Goal: Check status: Check status

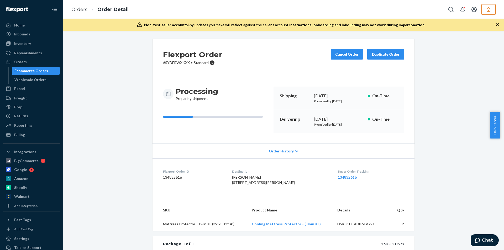
scroll to position [102, 0]
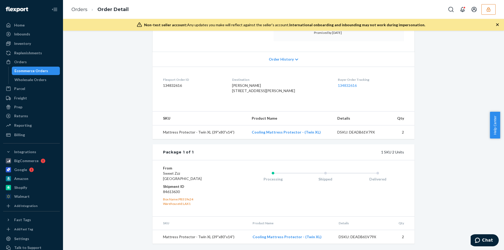
click at [488, 10] on icon "button" at bounding box center [488, 9] width 5 height 5
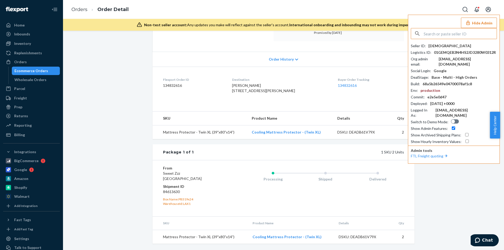
click at [461, 35] on input "text" at bounding box center [460, 33] width 73 height 10
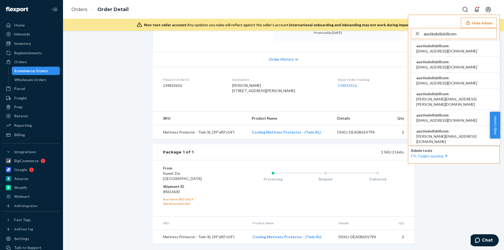
type input "austindollskillcom"
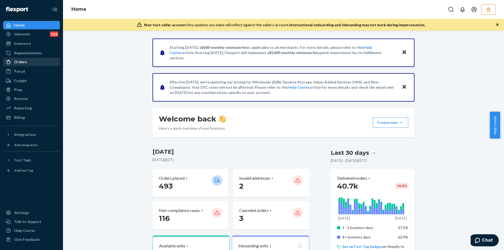
click at [22, 60] on div "Orders" at bounding box center [20, 61] width 13 height 5
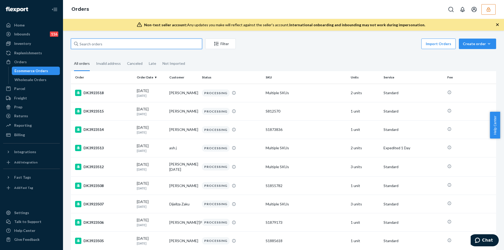
click at [97, 44] on input "text" at bounding box center [136, 44] width 131 height 10
paste input "134165752"
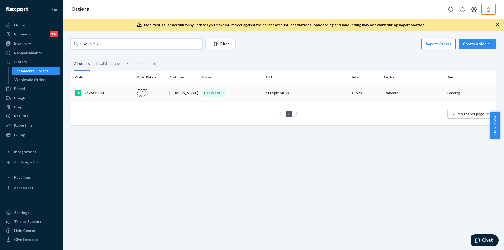
type input "134165752"
click at [244, 94] on div "DELIVERED" at bounding box center [232, 92] width 62 height 7
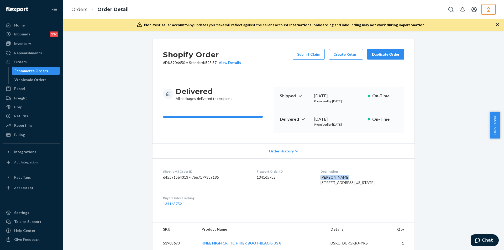
drag, startPoint x: 325, startPoint y: 178, endPoint x: 356, endPoint y: 177, distance: 31.8
click at [356, 177] on dl "Shopify V3 Order ID 6455915643137-7667179389185 Flexport Order ID 134165752 Des…" at bounding box center [283, 188] width 262 height 59
copy span "[PERSON_NAME]"
click at [19, 63] on div "Orders" at bounding box center [20, 61] width 13 height 5
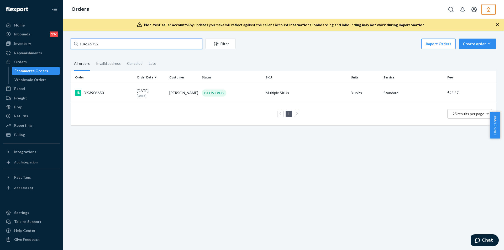
drag, startPoint x: 111, startPoint y: 45, endPoint x: 65, endPoint y: 41, distance: 46.4
click at [65, 41] on div "134165752 Filter Import Orders Create order Ecommerce order Removal order All o…" at bounding box center [283, 140] width 441 height 219
paste input "[PERSON_NAME]"
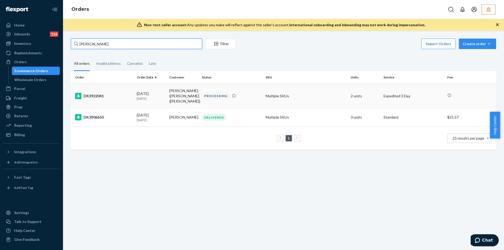
type input "[PERSON_NAME]"
click at [254, 96] on div "PROCESSING" at bounding box center [232, 95] width 62 height 7
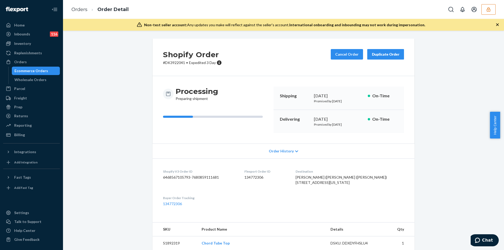
drag, startPoint x: 106, startPoint y: 115, endPoint x: 109, endPoint y: 115, distance: 3.4
click at [106, 115] on div "Shopify Order # DK3922041 • Expedited 3 Day Cancel Order Duplicate Order Proces…" at bounding box center [283, 211] width 433 height 345
click at [487, 12] on button "button" at bounding box center [488, 9] width 14 height 10
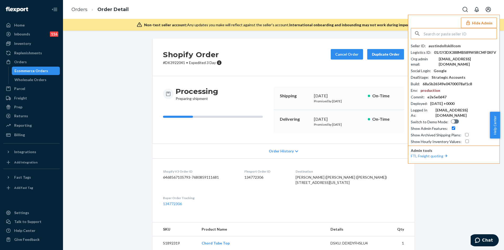
click at [451, 36] on input "text" at bounding box center [460, 33] width 73 height 10
type input "[EMAIL_ADDRESS][DOMAIN_NAME]"
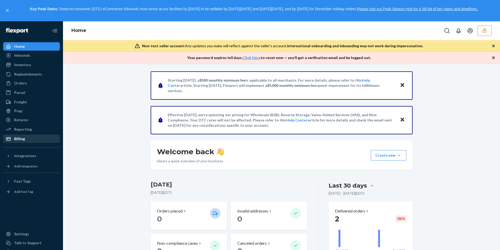
click at [18, 140] on div "Billing" at bounding box center [19, 138] width 11 height 5
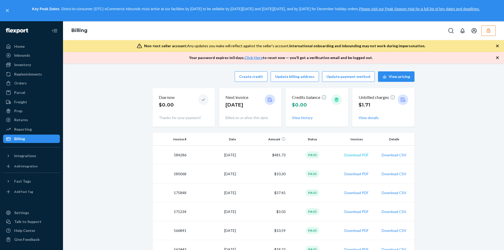
click at [352, 156] on button "Download PDF" at bounding box center [356, 154] width 24 height 5
